Goal: Task Accomplishment & Management: Manage account settings

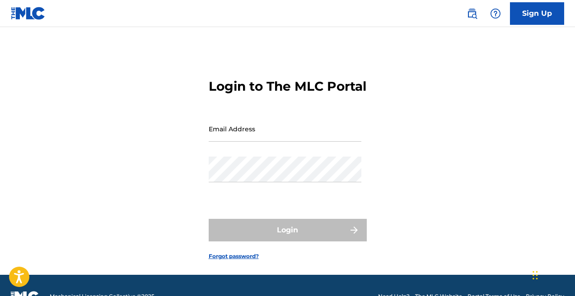
click at [261, 142] on input "Email Address" at bounding box center [285, 129] width 153 height 26
type input "[EMAIL_ADDRESS][DOMAIN_NAME]"
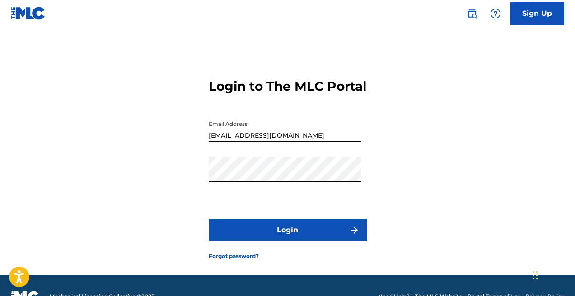
click at [209, 219] on button "Login" at bounding box center [288, 230] width 158 height 23
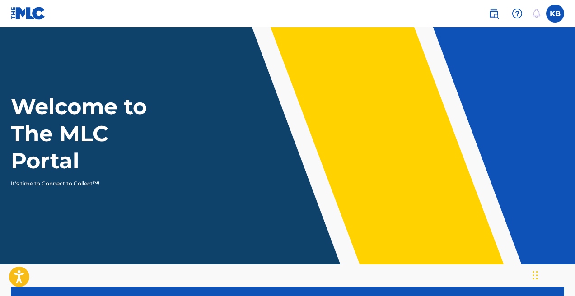
click at [560, 16] on label at bounding box center [555, 14] width 18 height 18
click at [555, 14] on input "KB Kiirya Beats [EMAIL_ADDRESS][DOMAIN_NAME] Notification Preferences Profile L…" at bounding box center [555, 14] width 0 height 0
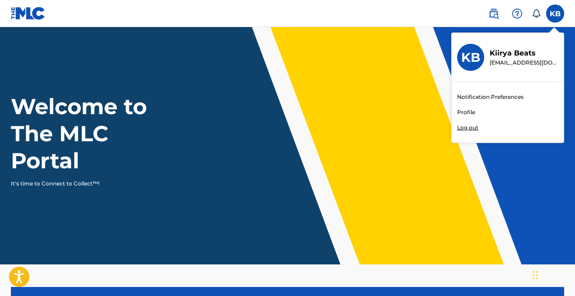
click at [468, 112] on link "Profile" at bounding box center [466, 112] width 18 height 8
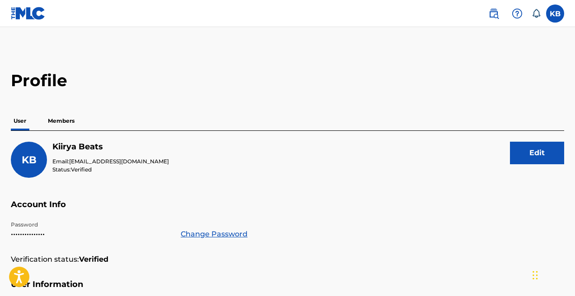
click at [64, 120] on p "Members" at bounding box center [61, 121] width 32 height 19
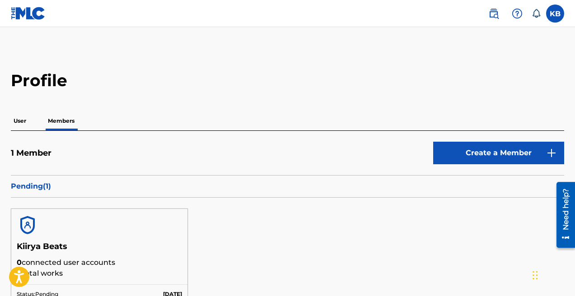
click at [38, 187] on p "Pending ( 1 )" at bounding box center [287, 186] width 553 height 11
